Goal: Task Accomplishment & Management: Manage account settings

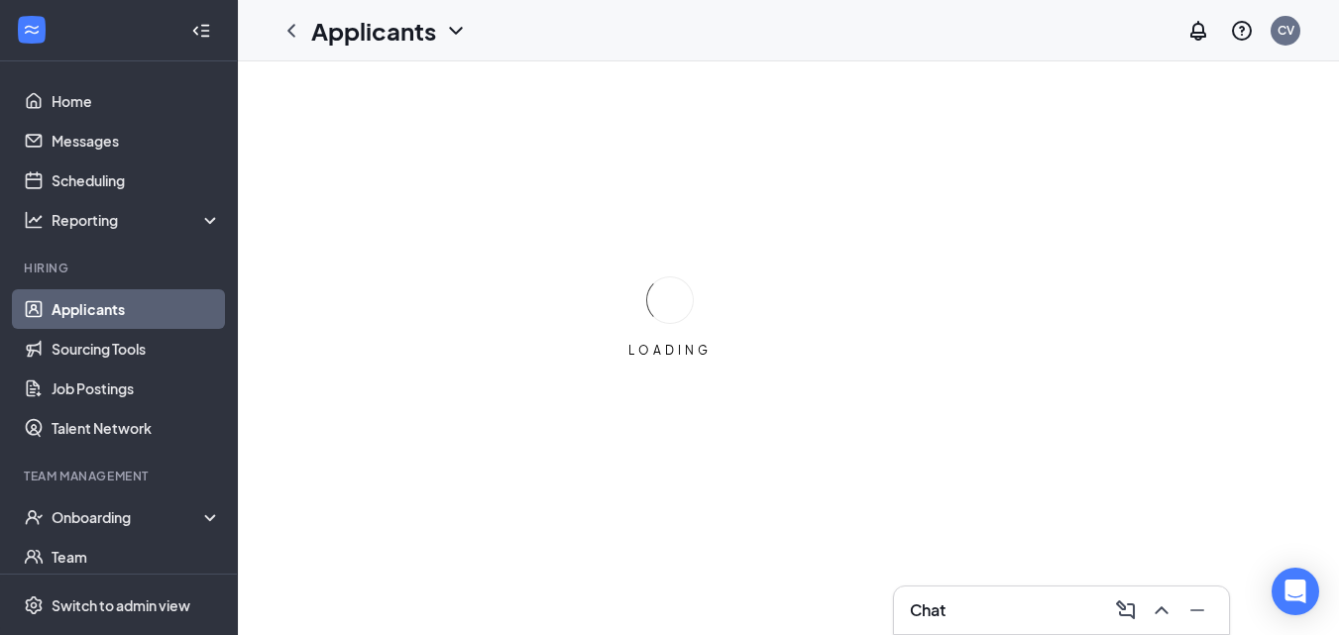
click at [191, 26] on icon "Collapse" at bounding box center [201, 31] width 20 height 20
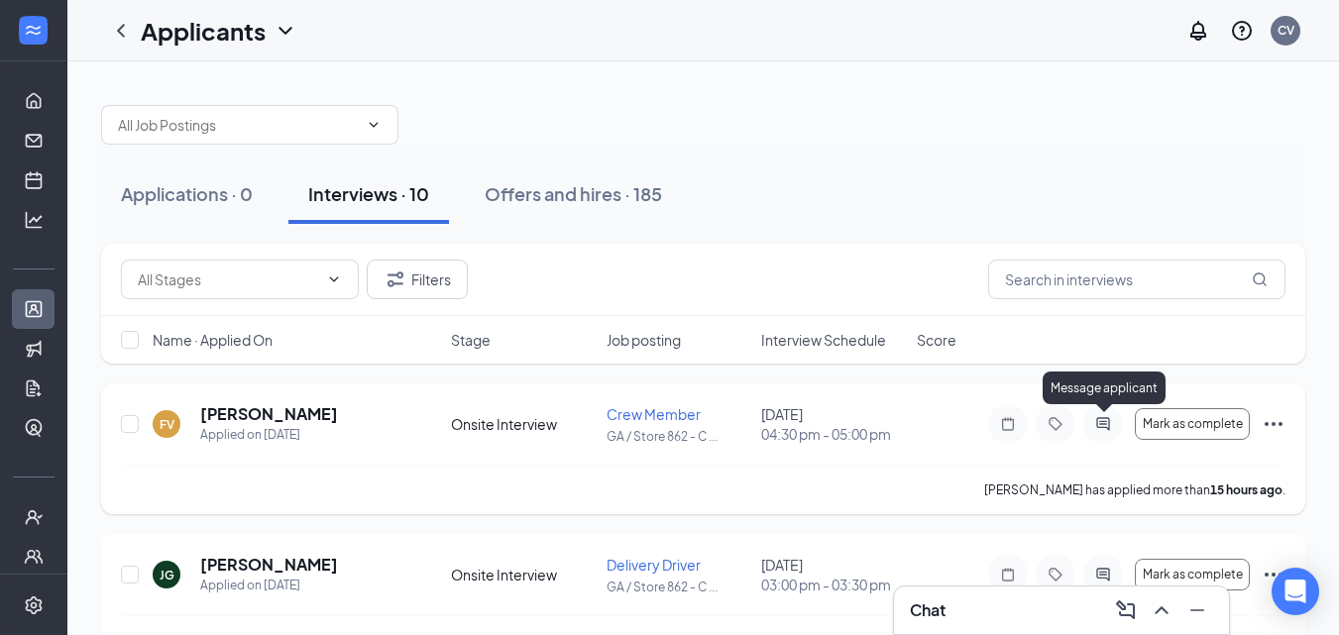
click at [1099, 424] on icon "ActiveChat" at bounding box center [1102, 423] width 13 height 13
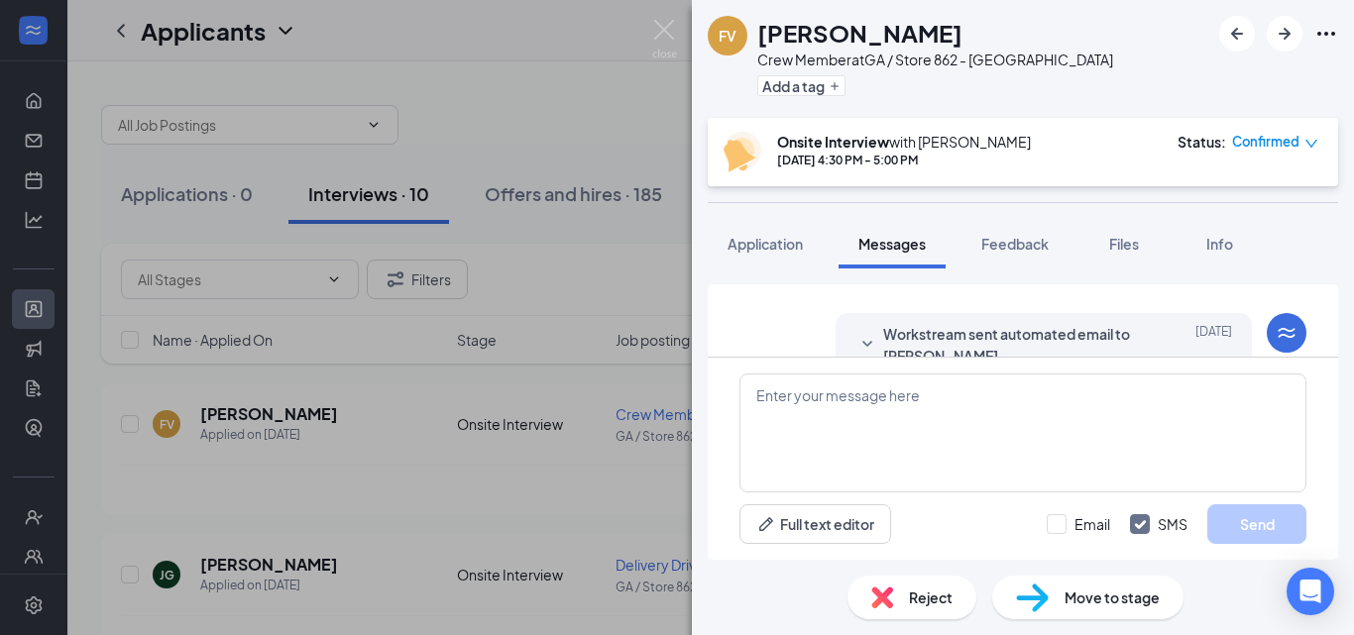
scroll to position [415, 0]
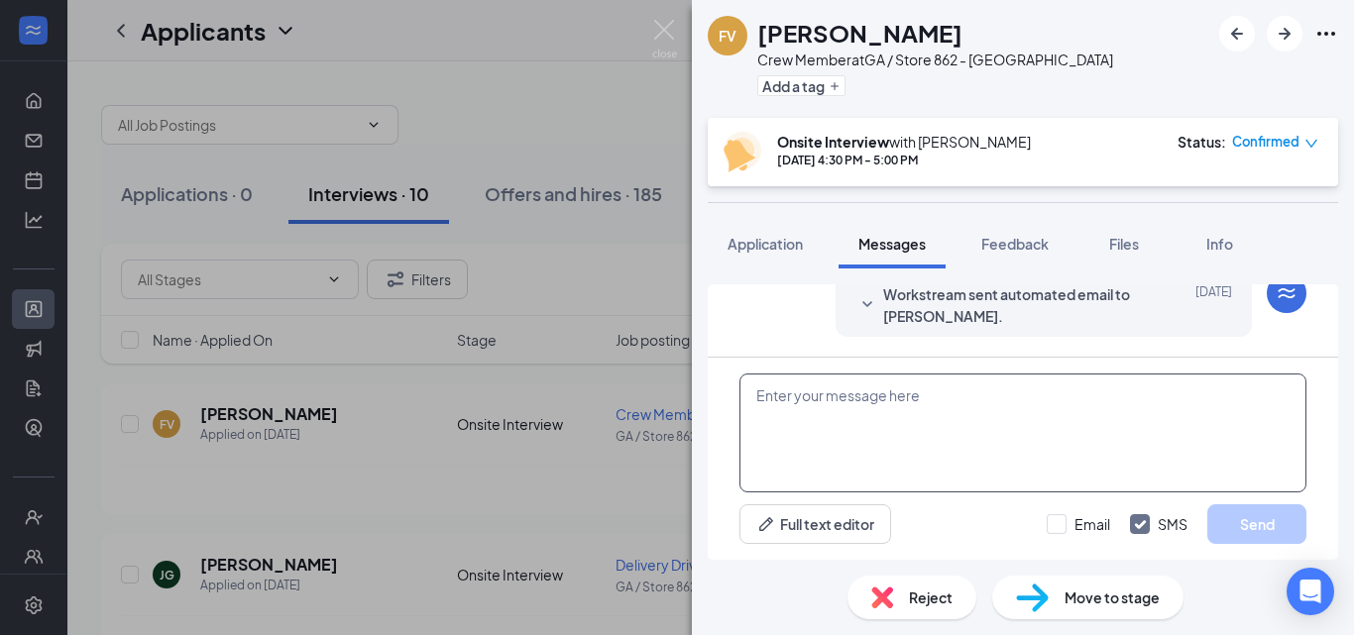
paste textarea "C:\Users\Your Store Here\Documents"
type textarea "C:\Users\Your Store Here\Documents"
drag, startPoint x: 1078, startPoint y: 395, endPoint x: 634, endPoint y: 362, distance: 445.3
click at [590, 366] on div "FV [PERSON_NAME] Crew Member at [GEOGRAPHIC_DATA] / Store 862 - [PERSON_NAME] A…" at bounding box center [677, 317] width 1354 height 635
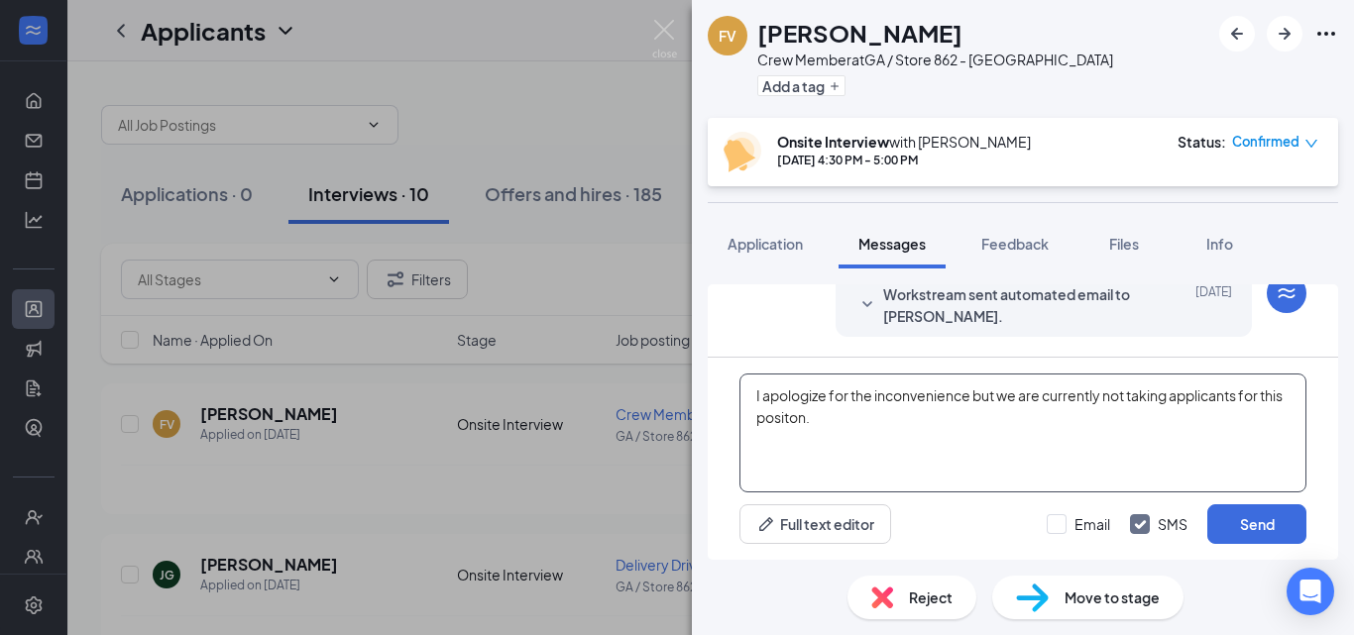
click at [1048, 465] on textarea "I apologize for the inconvenience but we are currently not taking applicants fo…" at bounding box center [1022, 433] width 567 height 119
type textarea "I apologize for the inconvenience but we are currently not taking applicants fo…"
click at [1093, 529] on input "Email" at bounding box center [1078, 524] width 63 height 20
checkbox input "true"
click at [913, 443] on textarea "I apologize for the inconvenience but we are currently not taking applicants fo…" at bounding box center [1022, 433] width 567 height 119
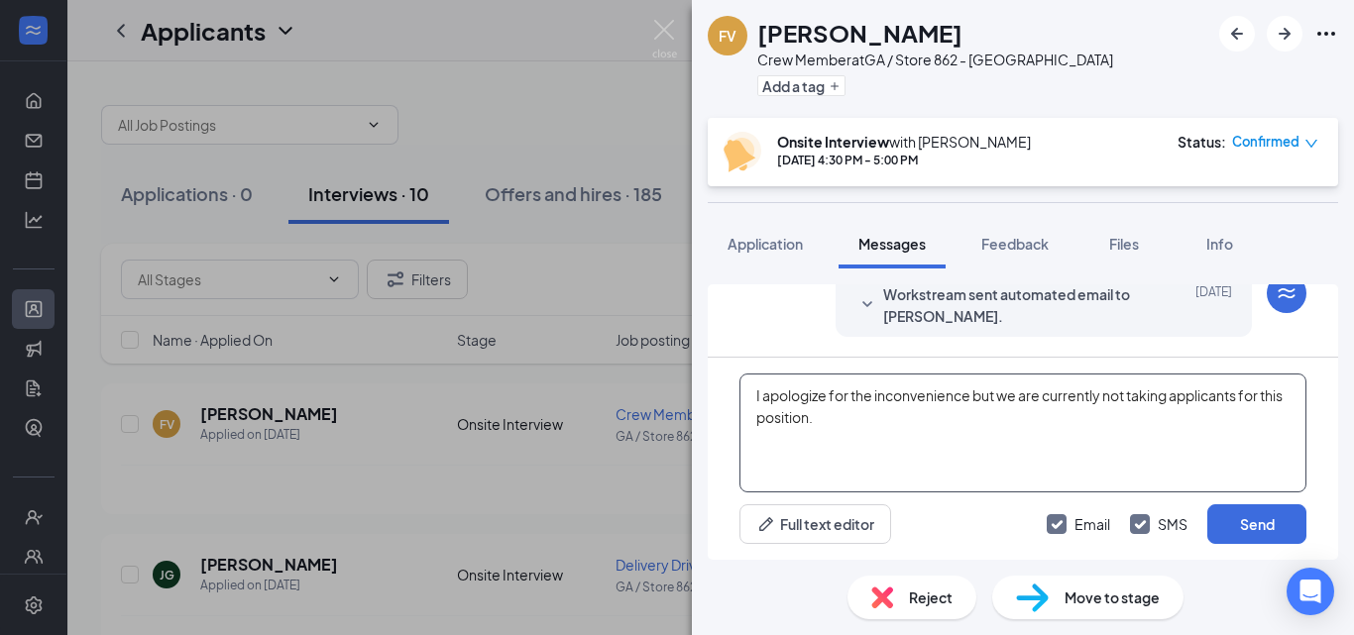
drag, startPoint x: 756, startPoint y: 410, endPoint x: 747, endPoint y: 382, distance: 30.1
click at [747, 382] on textarea "I apologize for the inconvenience but we are currently not taking applicants fo…" at bounding box center [1022, 433] width 567 height 119
click at [978, 485] on textarea "I apologize for the inconvenience but we are currently not taking applicants fo…" at bounding box center [1022, 433] width 567 height 119
type textarea "I apologize for the inconvenience but we are currently not taking applicants fo…"
click at [976, 514] on div "Full text editor Email SMS Send" at bounding box center [1022, 525] width 567 height 40
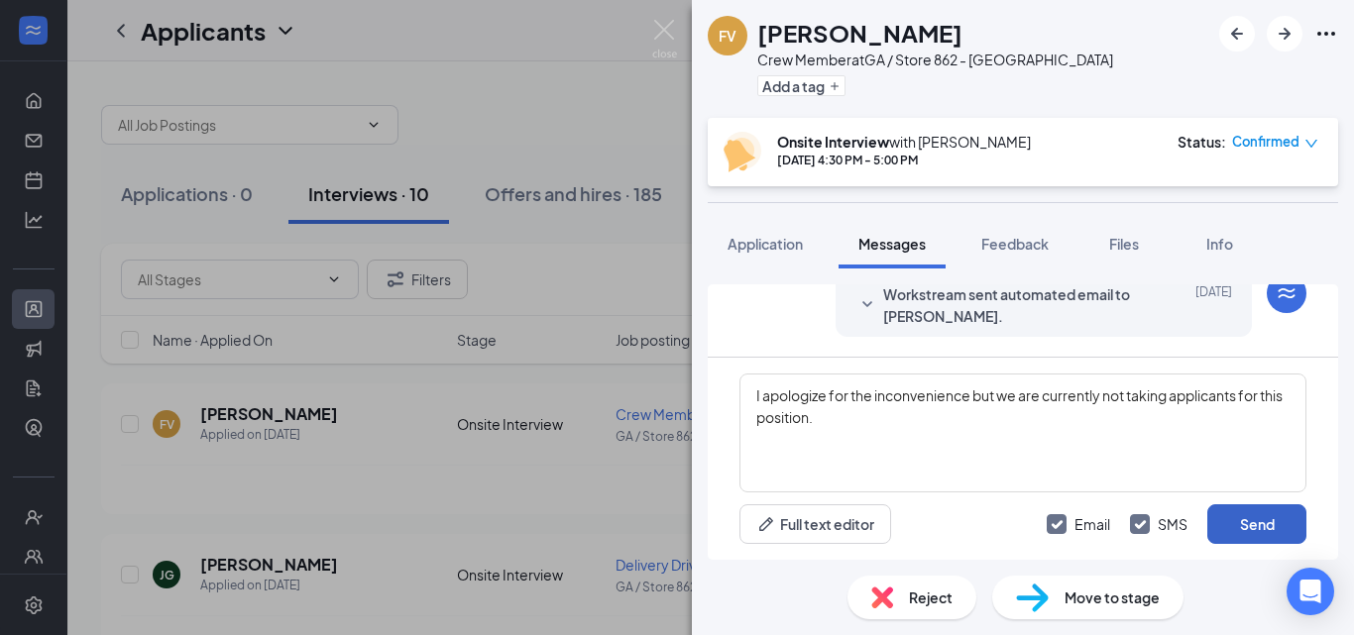
click at [1230, 516] on button "Send" at bounding box center [1256, 525] width 99 height 40
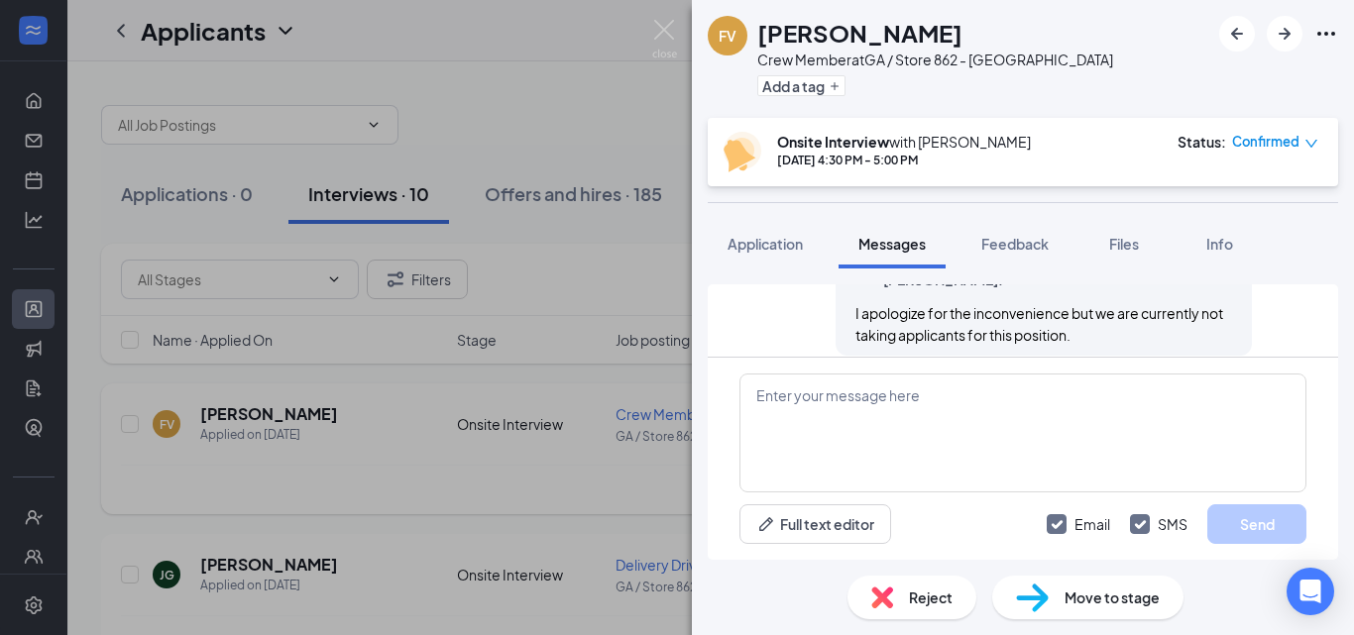
scroll to position [691, 0]
drag, startPoint x: 474, startPoint y: 442, endPoint x: 467, endPoint y: 478, distance: 36.4
click at [475, 442] on div "FV [PERSON_NAME] Crew Member at [GEOGRAPHIC_DATA] / Store 862 - [PERSON_NAME] A…" at bounding box center [677, 317] width 1354 height 635
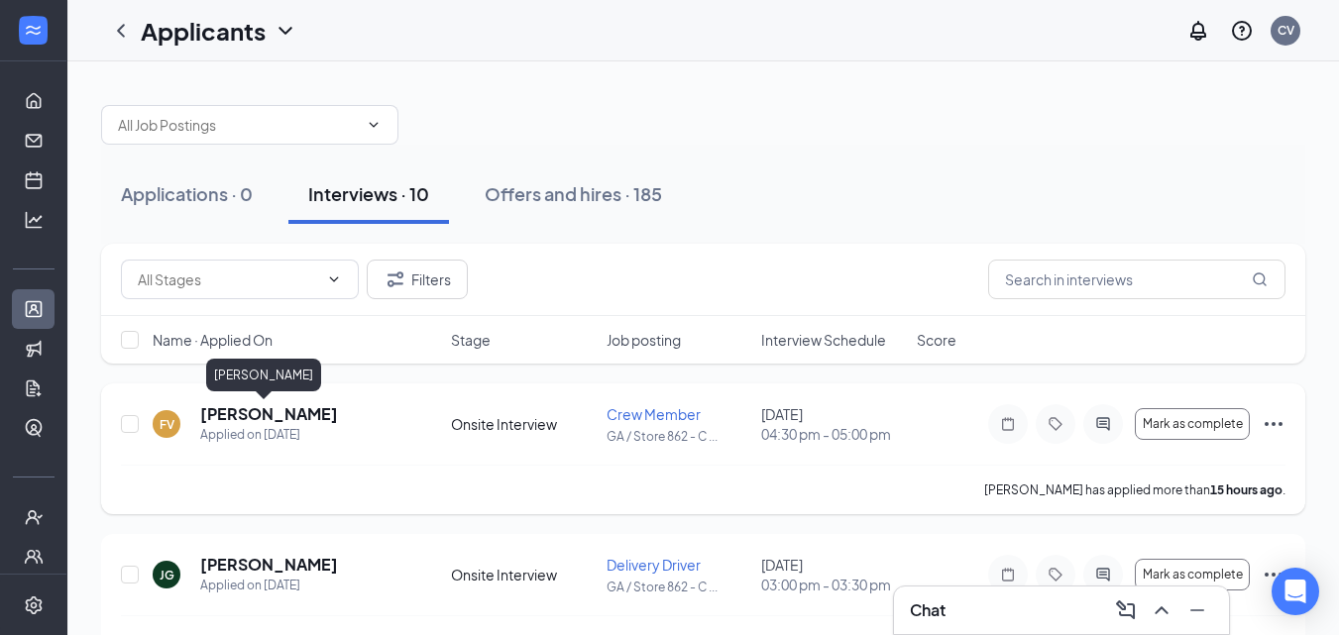
click at [282, 407] on h5 "[PERSON_NAME]" at bounding box center [269, 414] width 138 height 22
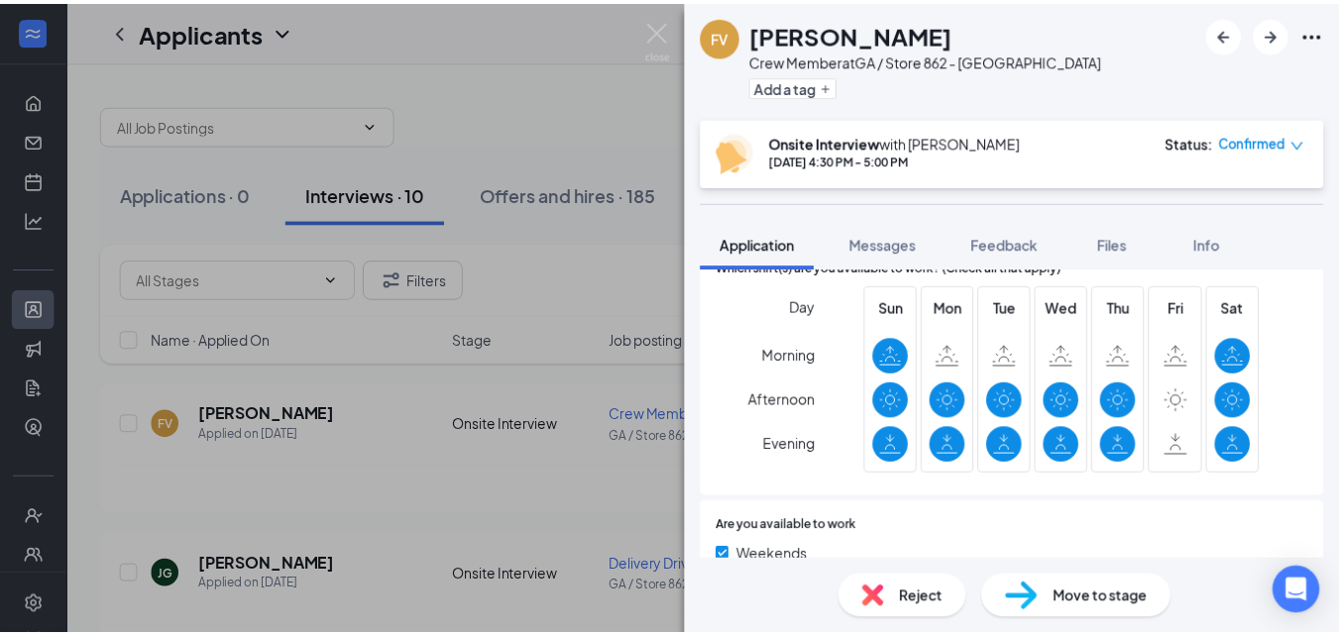
scroll to position [423, 0]
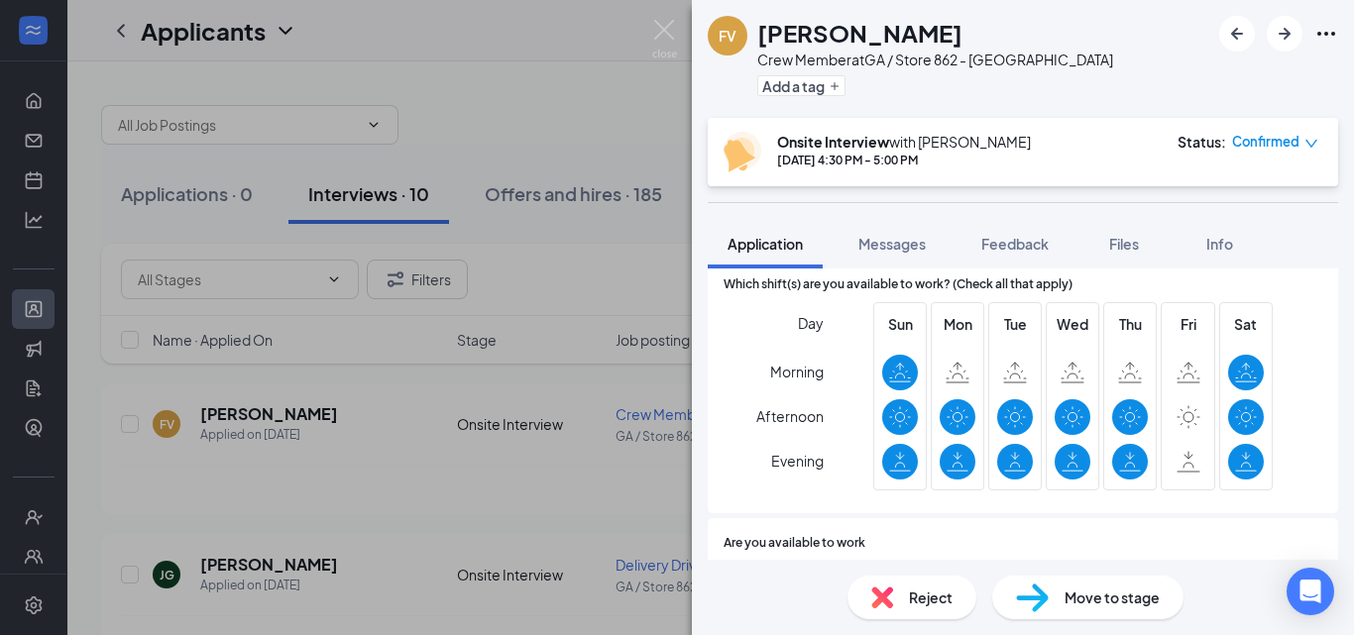
click at [556, 415] on div "FV [PERSON_NAME] Crew Member at [GEOGRAPHIC_DATA] / Store 862 - [PERSON_NAME] A…" at bounding box center [677, 317] width 1354 height 635
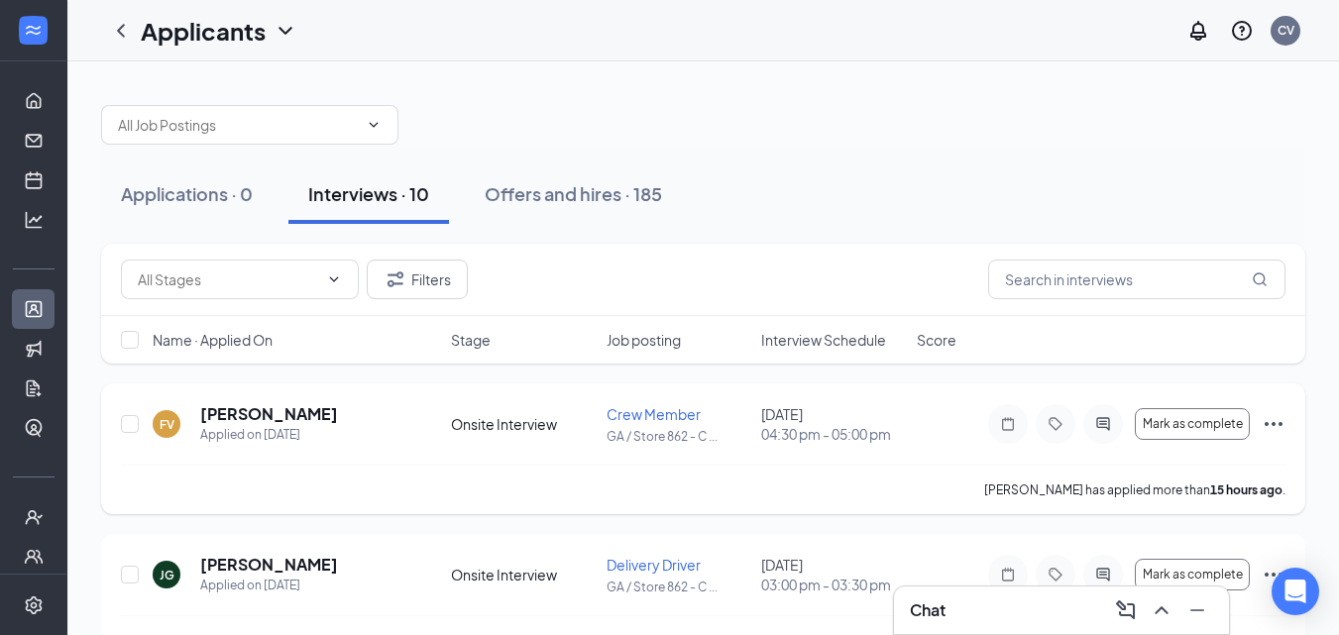
click at [1268, 420] on icon "Ellipses" at bounding box center [1274, 424] width 24 height 24
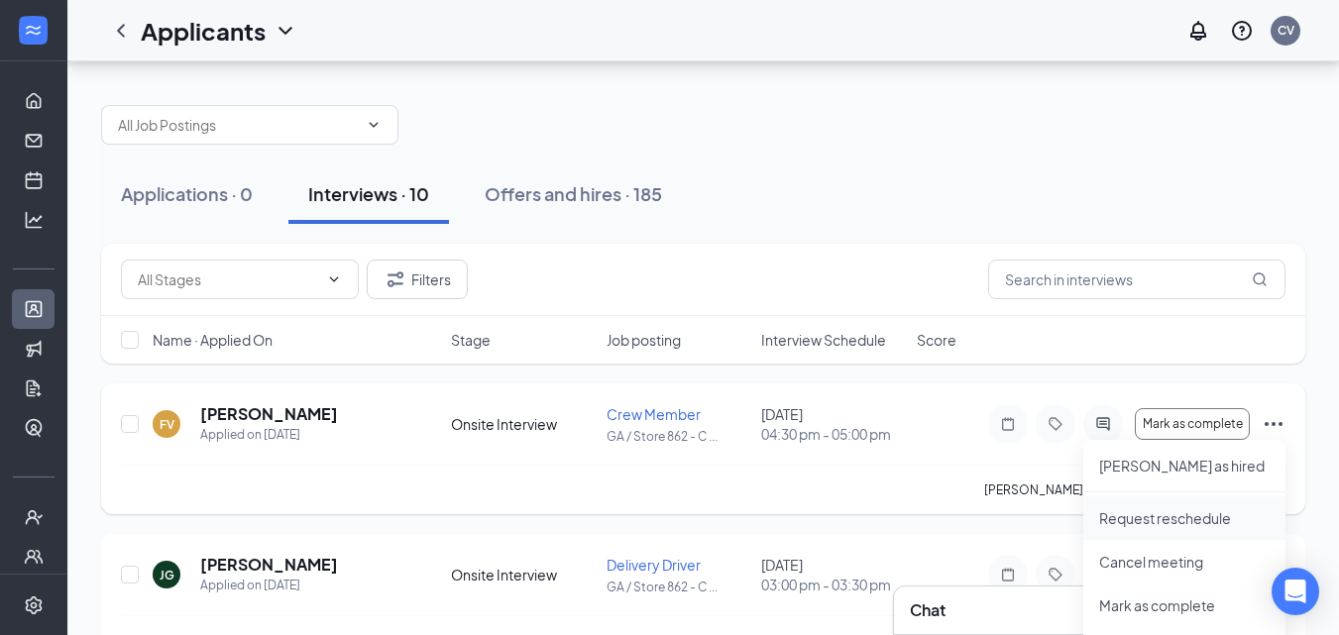
scroll to position [595, 0]
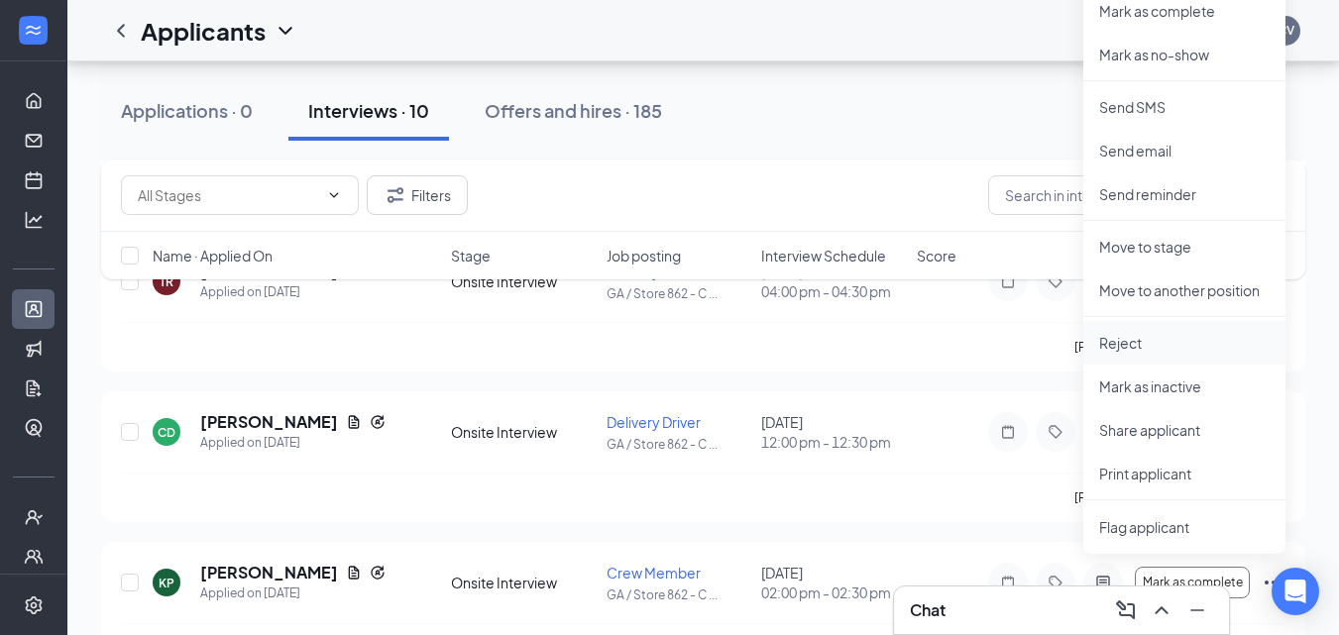
click at [1146, 343] on p "Reject" at bounding box center [1184, 343] width 170 height 20
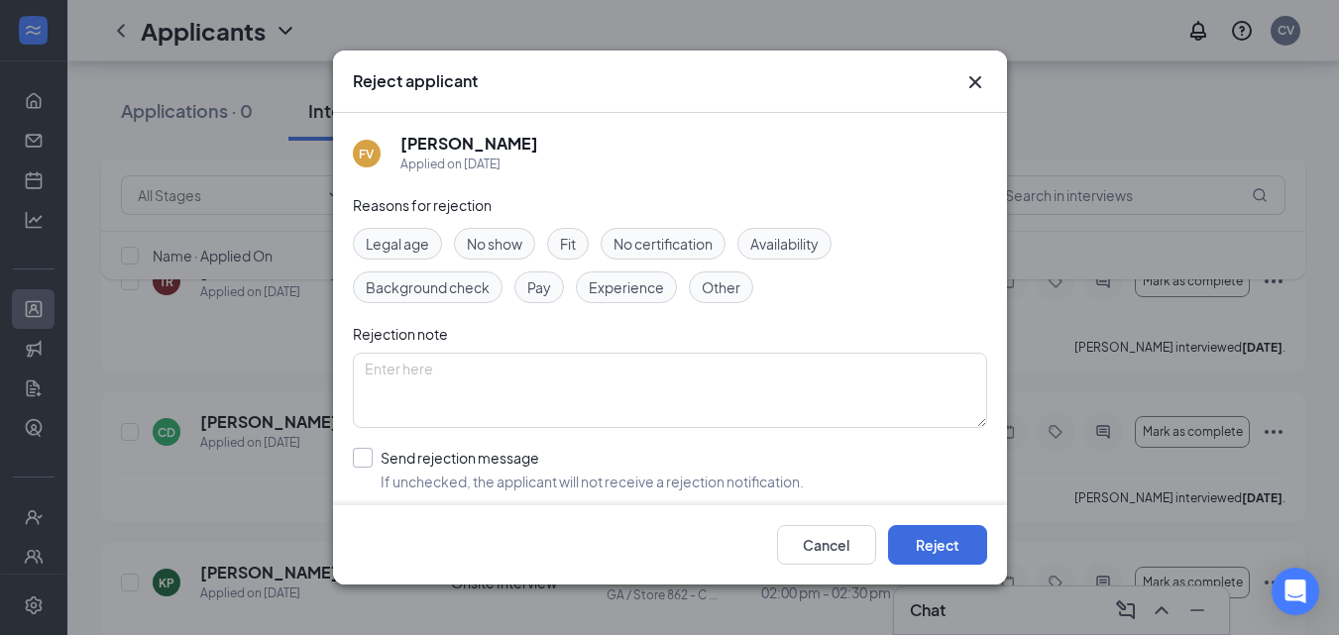
click at [416, 462] on input "Send rejection message If unchecked, the applicant will not receive a rejection…" at bounding box center [578, 470] width 451 height 44
checkbox input "true"
click at [932, 538] on button "Reject" at bounding box center [937, 545] width 99 height 40
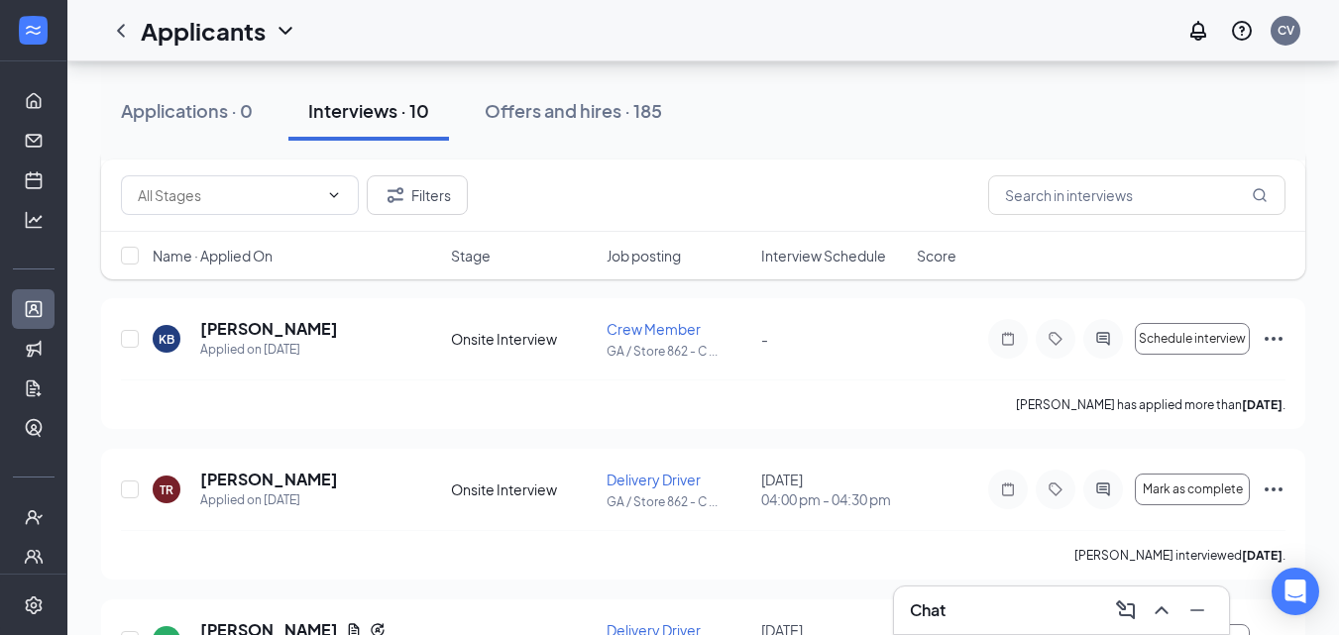
scroll to position [297, 0]
